Goal: Information Seeking & Learning: Learn about a topic

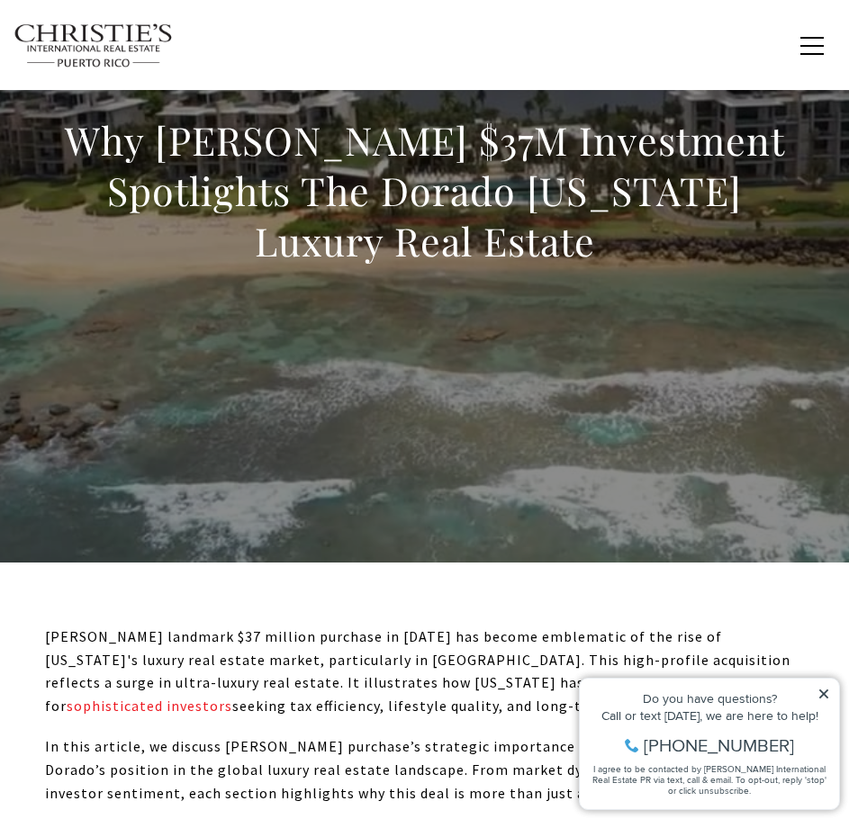
scroll to position [450, 0]
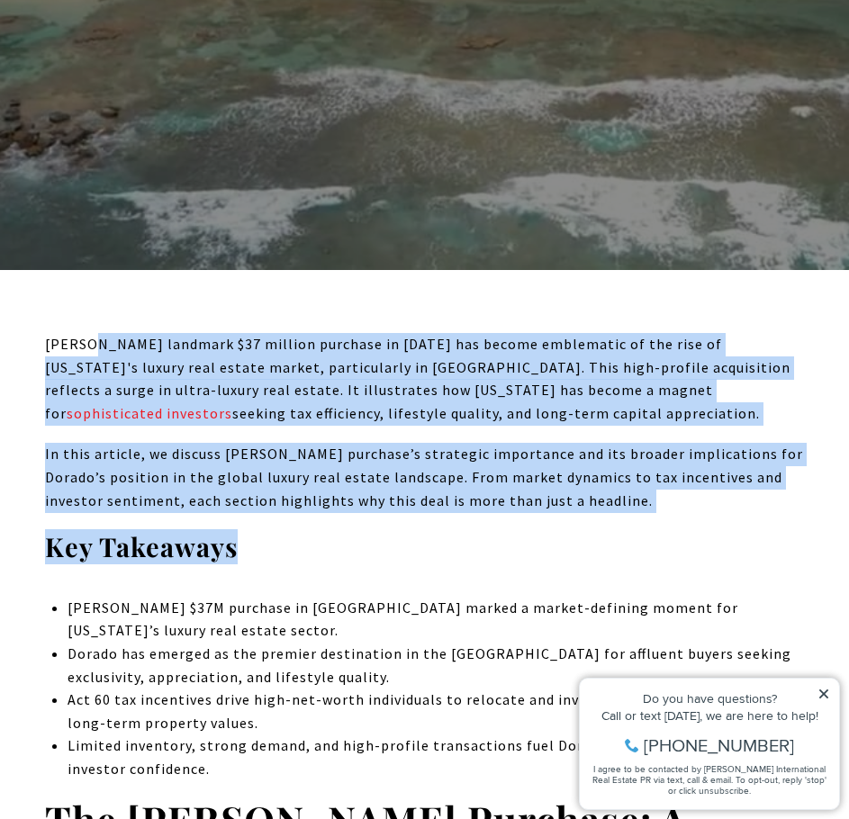
drag, startPoint x: 92, startPoint y: 340, endPoint x: 474, endPoint y: 522, distance: 422.8
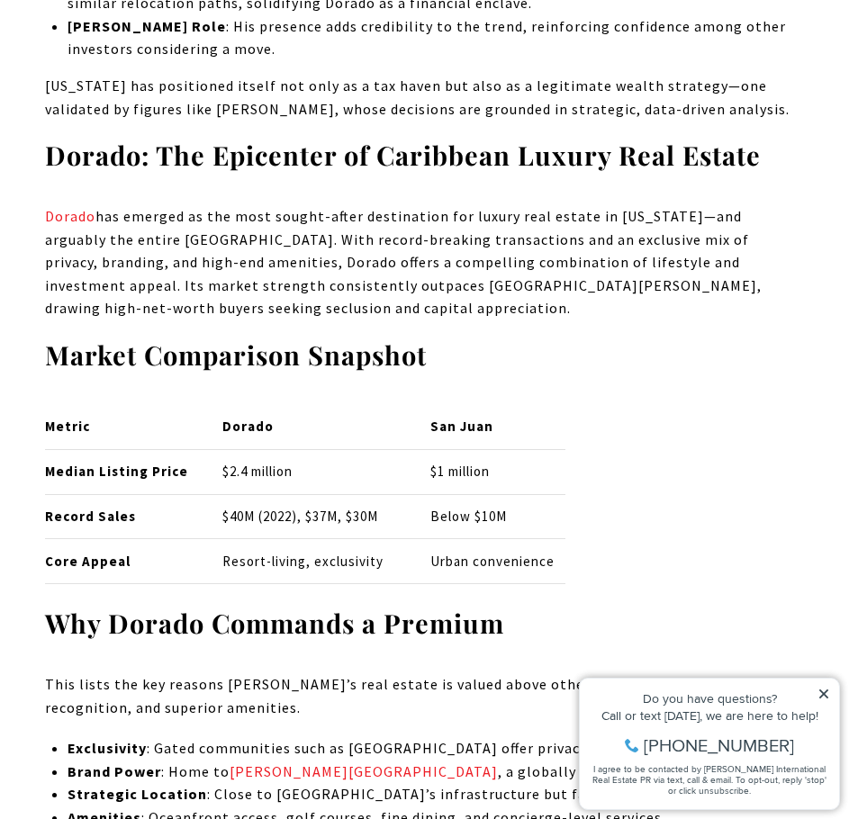
scroll to position [4232, 0]
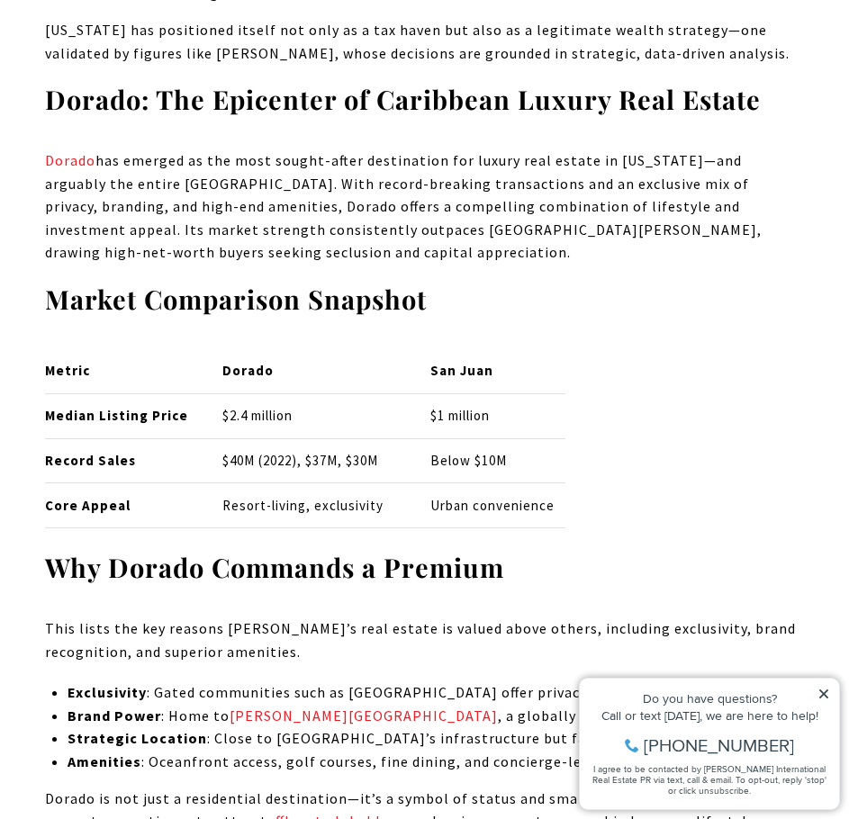
click at [827, 700] on div "Do you have questions?" at bounding box center [709, 698] width 241 height 13
click at [825, 696] on icon at bounding box center [823, 694] width 9 height 9
click at [817, 691] on icon at bounding box center [823, 694] width 13 height 13
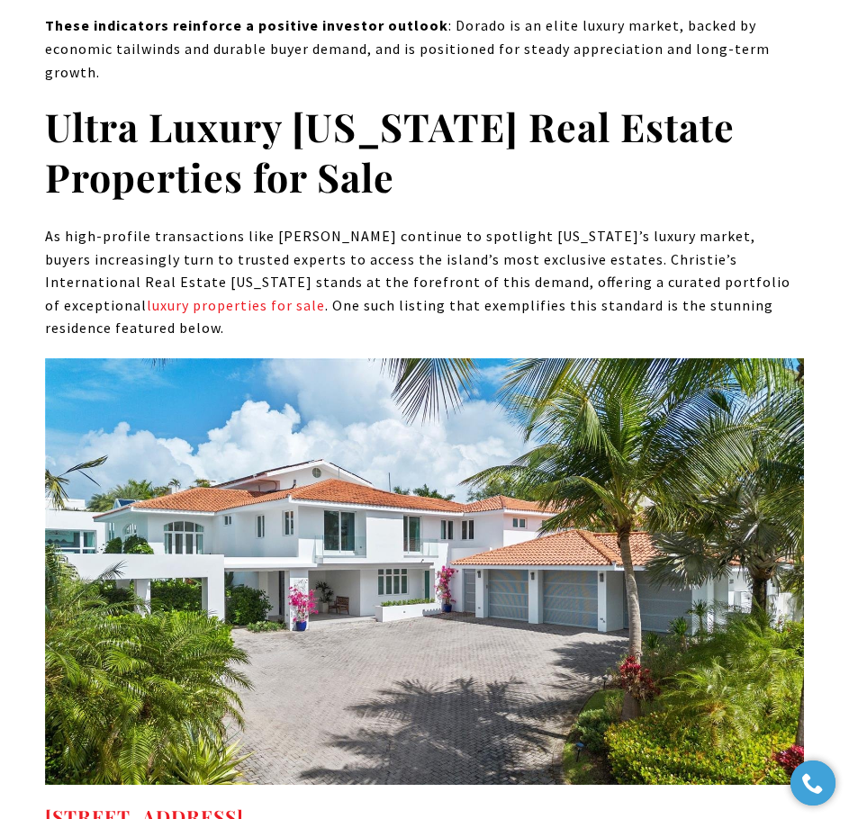
scroll to position [8193, 0]
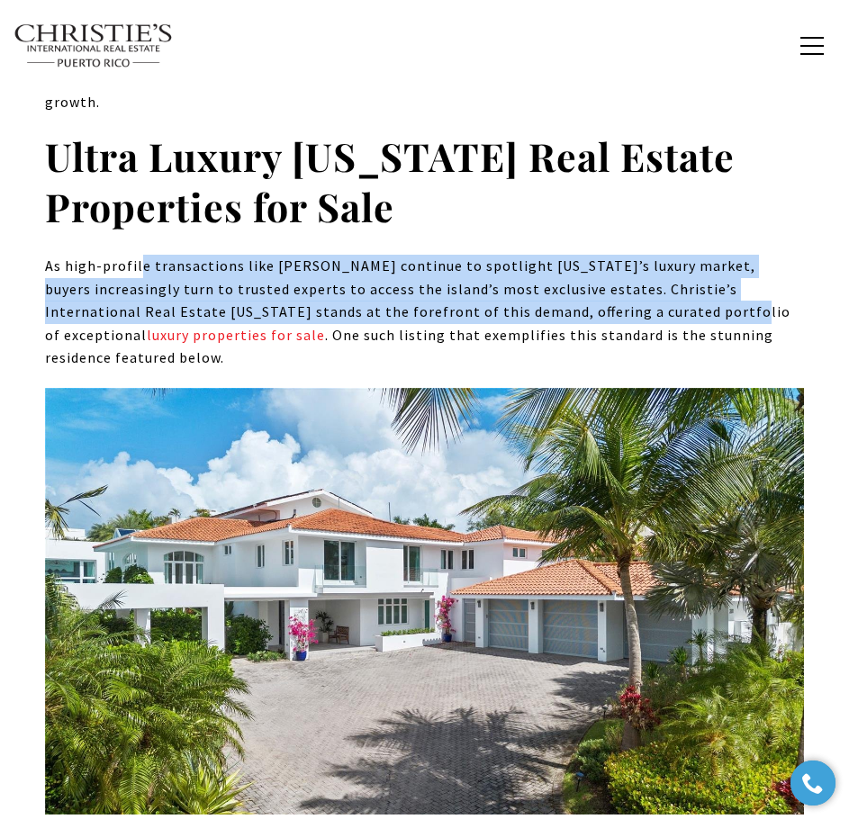
drag, startPoint x: 220, startPoint y: 204, endPoint x: 571, endPoint y: 253, distance: 354.5
click at [571, 255] on p "As high-profile transactions like [PERSON_NAME] continue to spotlight [US_STATE…" at bounding box center [424, 312] width 759 height 115
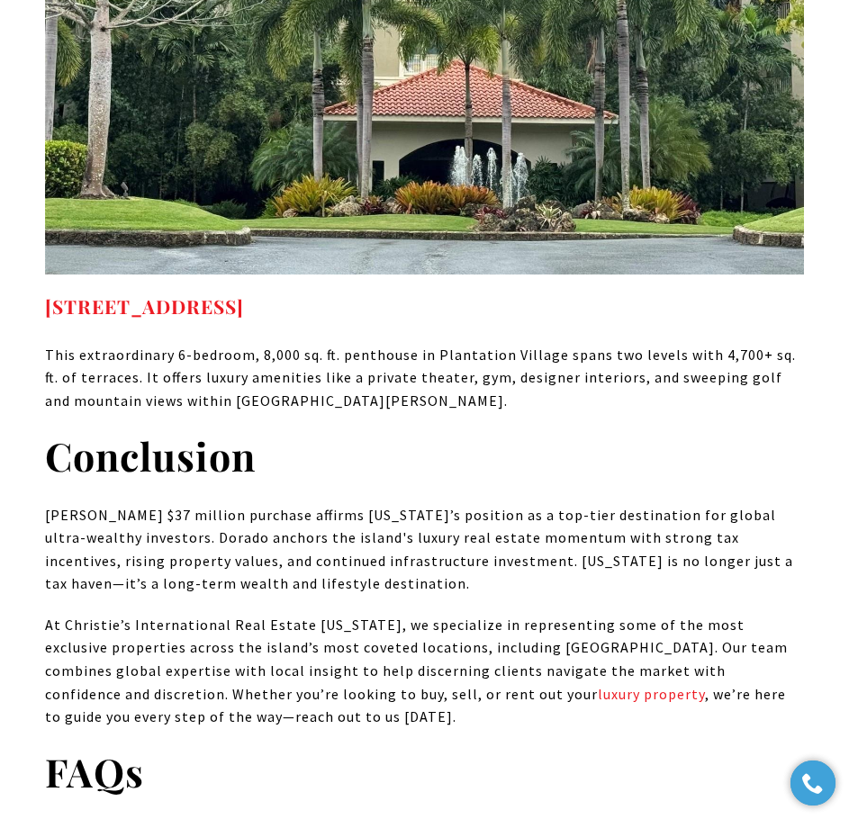
scroll to position [11074, 0]
